Goal: Contribute content: Contribute content

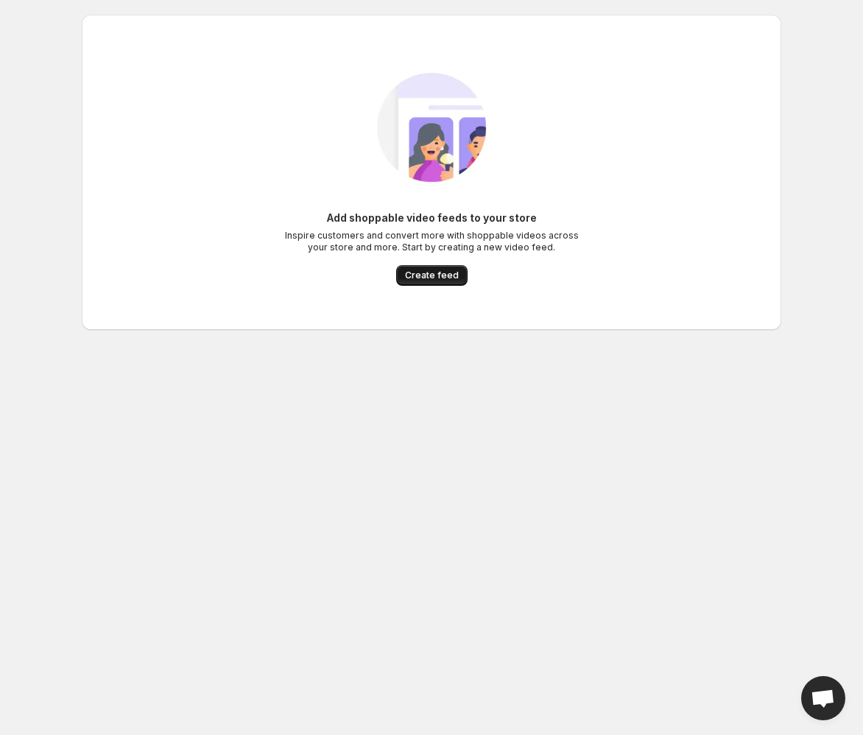
click at [451, 275] on span "Create feed" at bounding box center [432, 276] width 54 height 12
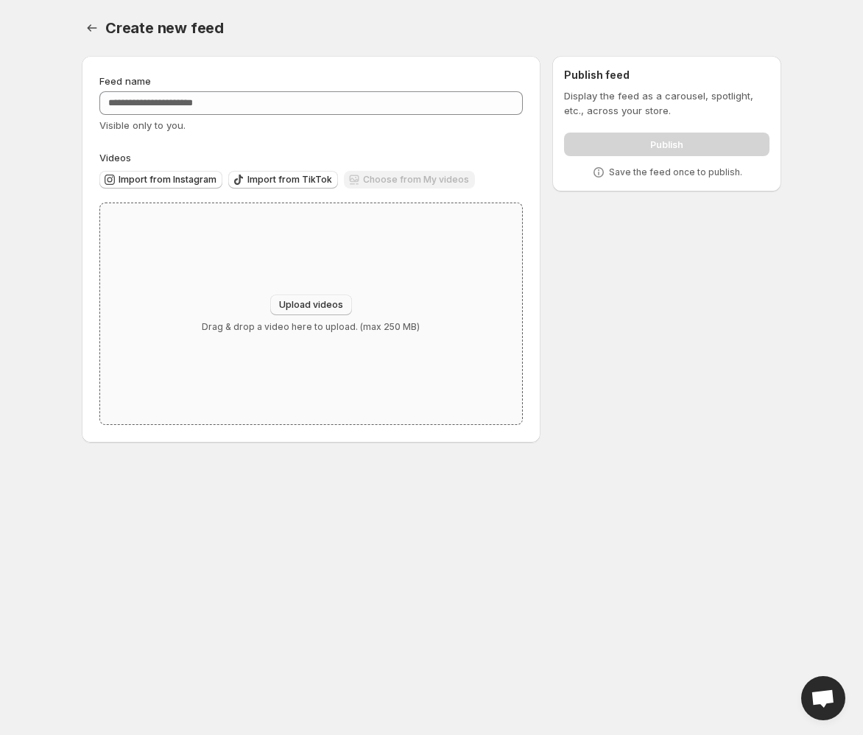
click at [315, 301] on span "Upload videos" at bounding box center [311, 305] width 64 height 12
type input "**********"
